Goal: Task Accomplishment & Management: Manage account settings

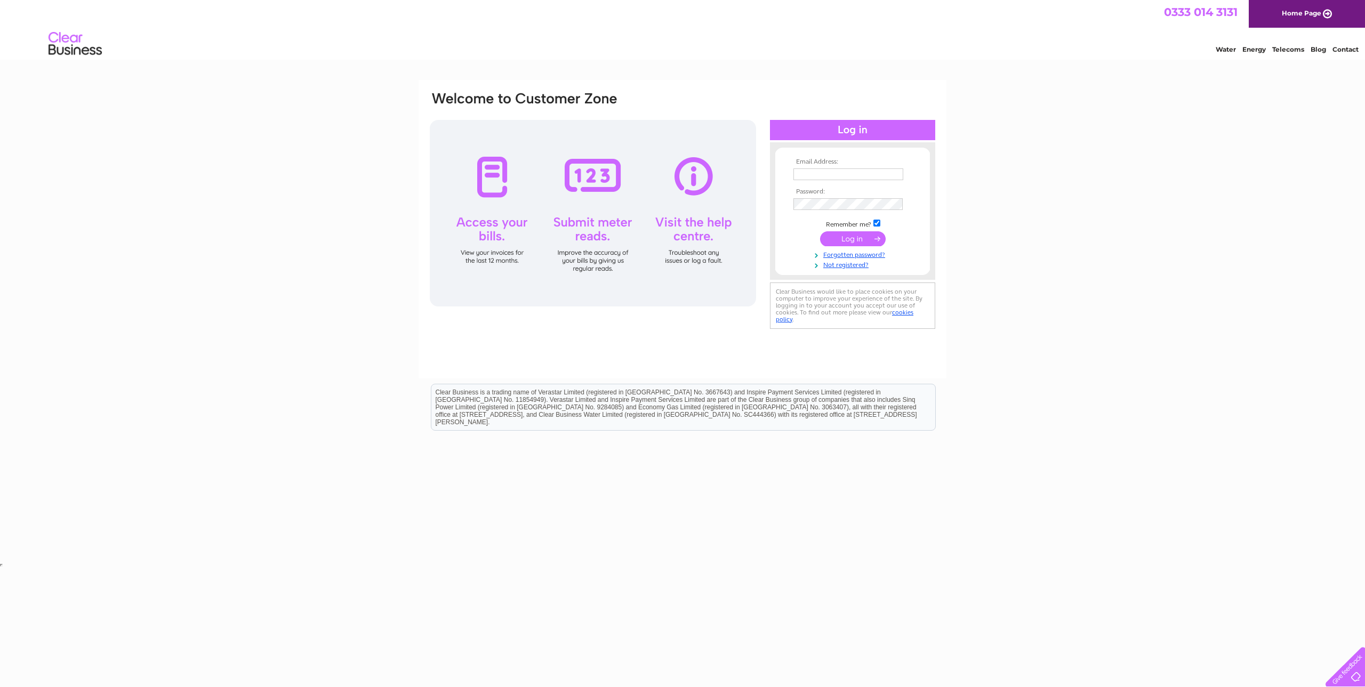
type input "[EMAIL_ADDRESS][DOMAIN_NAME]"
click at [862, 236] on input "submit" at bounding box center [853, 238] width 66 height 15
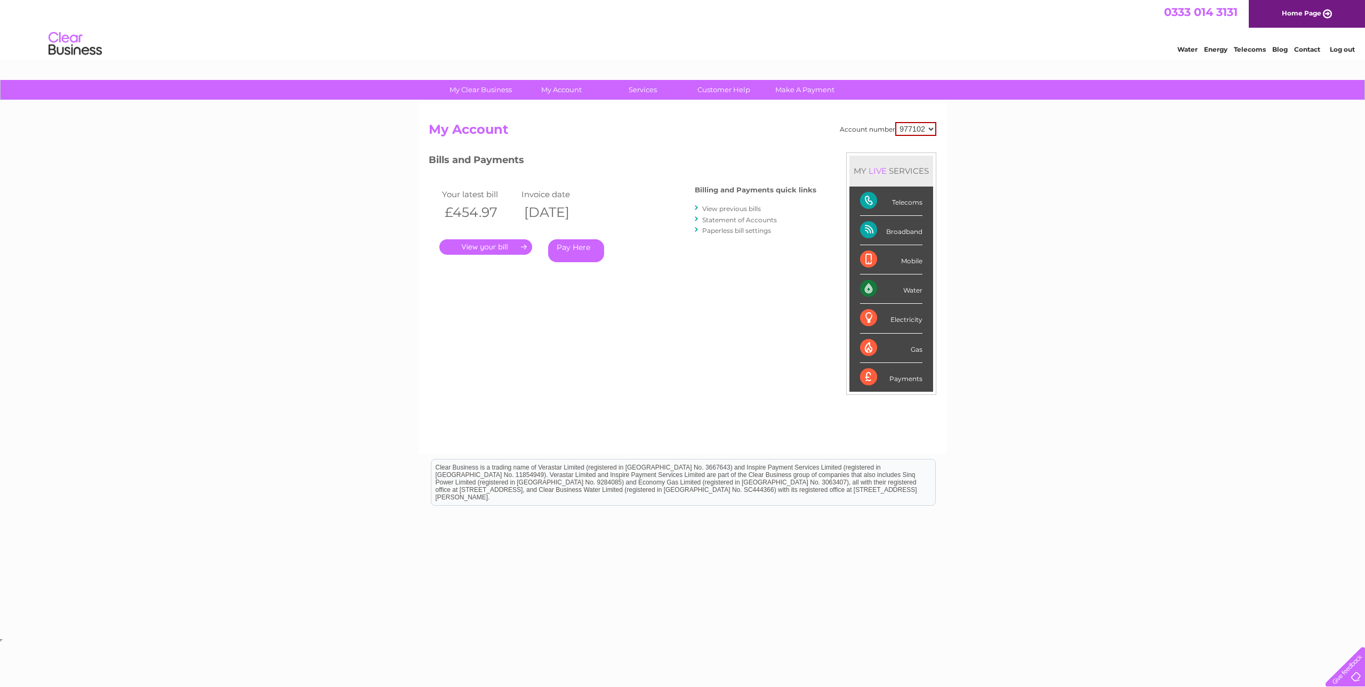
click at [476, 247] on link "." at bounding box center [485, 246] width 93 height 15
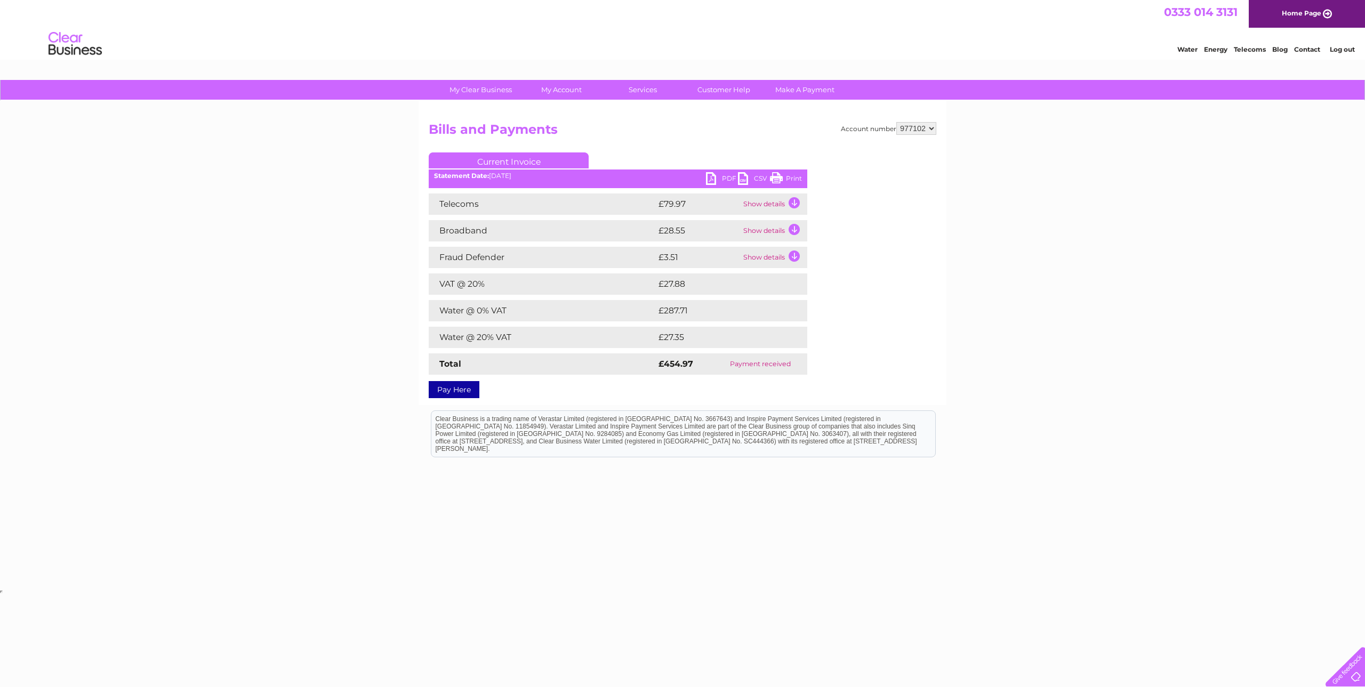
click at [719, 175] on link "PDF" at bounding box center [722, 179] width 32 height 15
